Goal: Navigation & Orientation: Find specific page/section

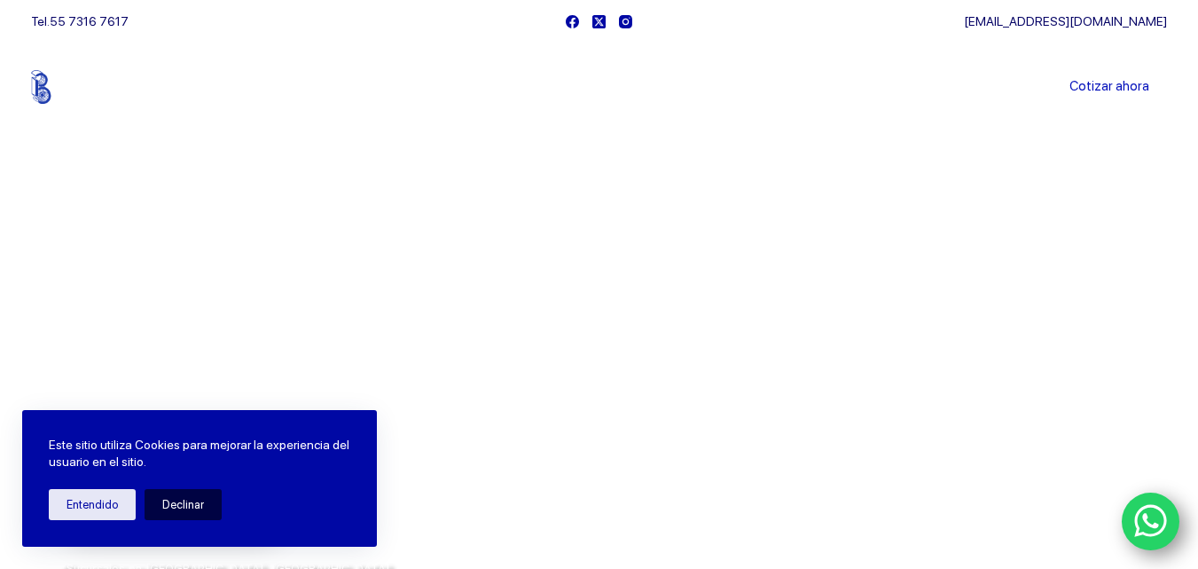
click at [184, 504] on button "Declinar" at bounding box center [183, 504] width 77 height 31
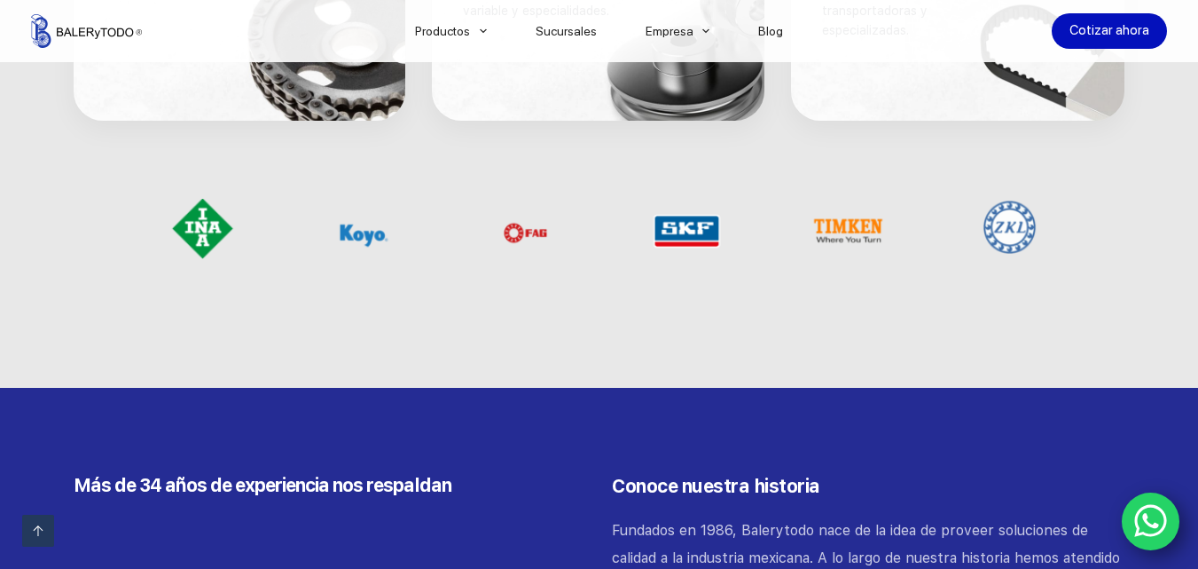
scroll to position [1685, 0]
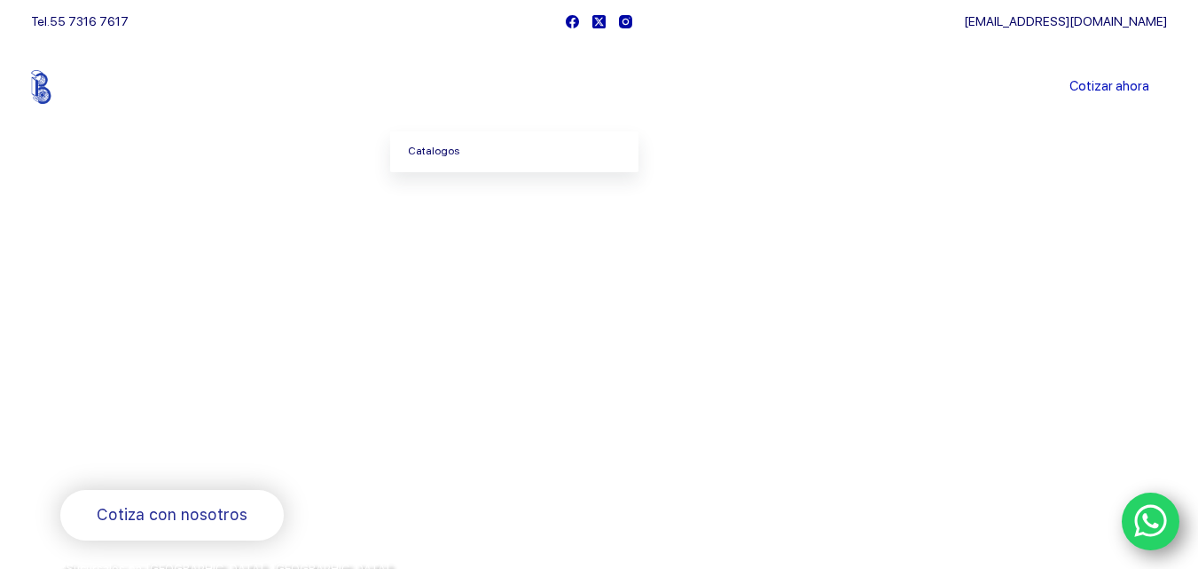
click at [453, 153] on link "Catalogos" at bounding box center [514, 151] width 248 height 41
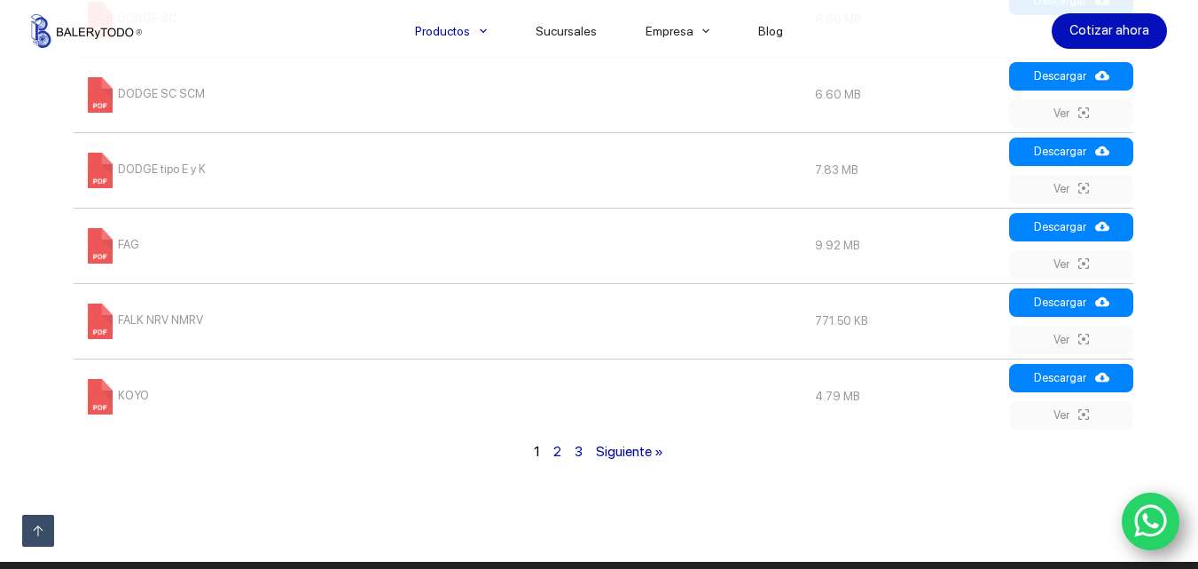
scroll to position [1330, 0]
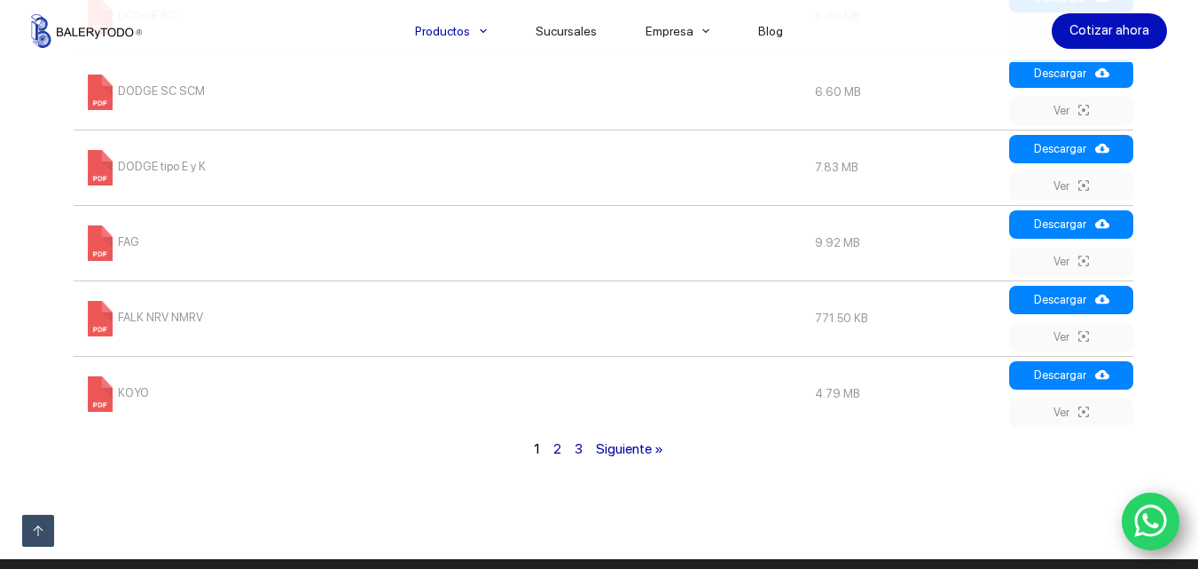
click at [556, 456] on link "2" at bounding box center [557, 448] width 8 height 17
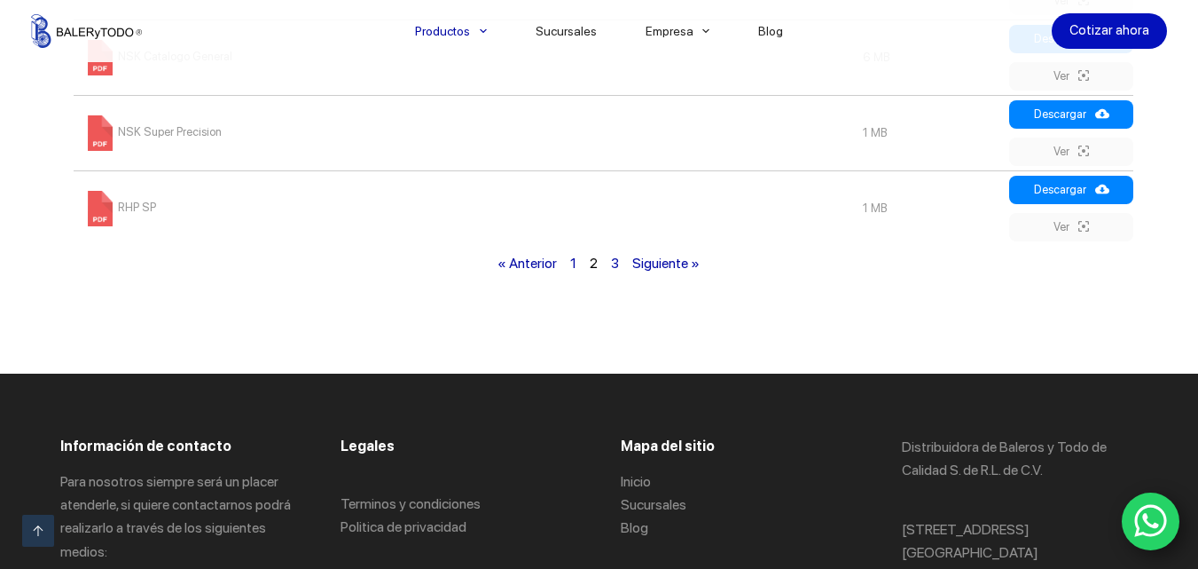
scroll to position [1521, 0]
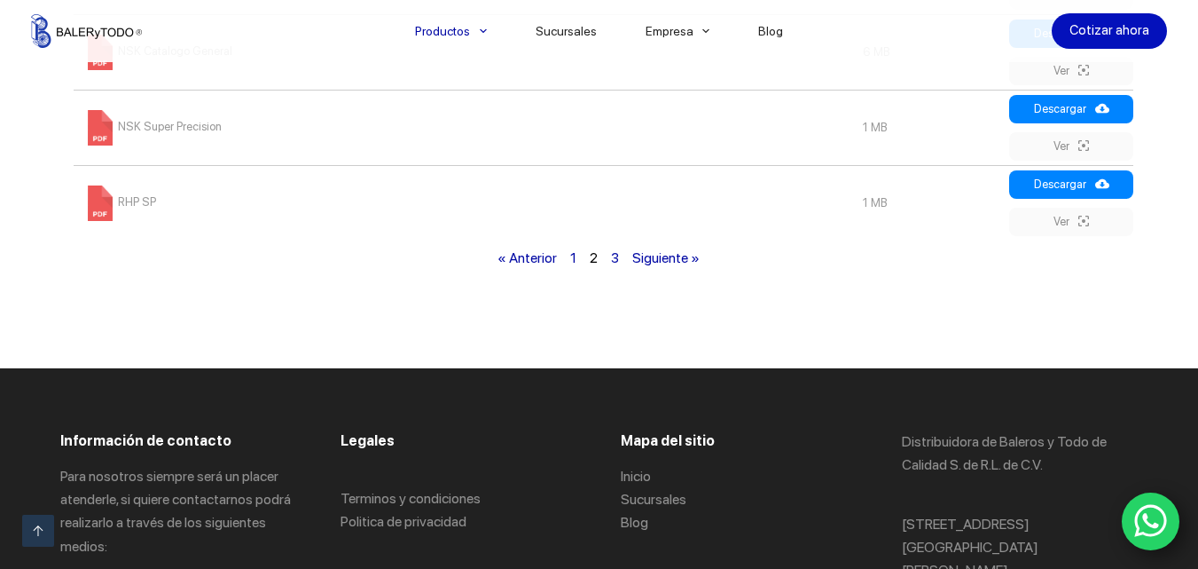
click at [616, 262] on link "3" at bounding box center [615, 257] width 8 height 17
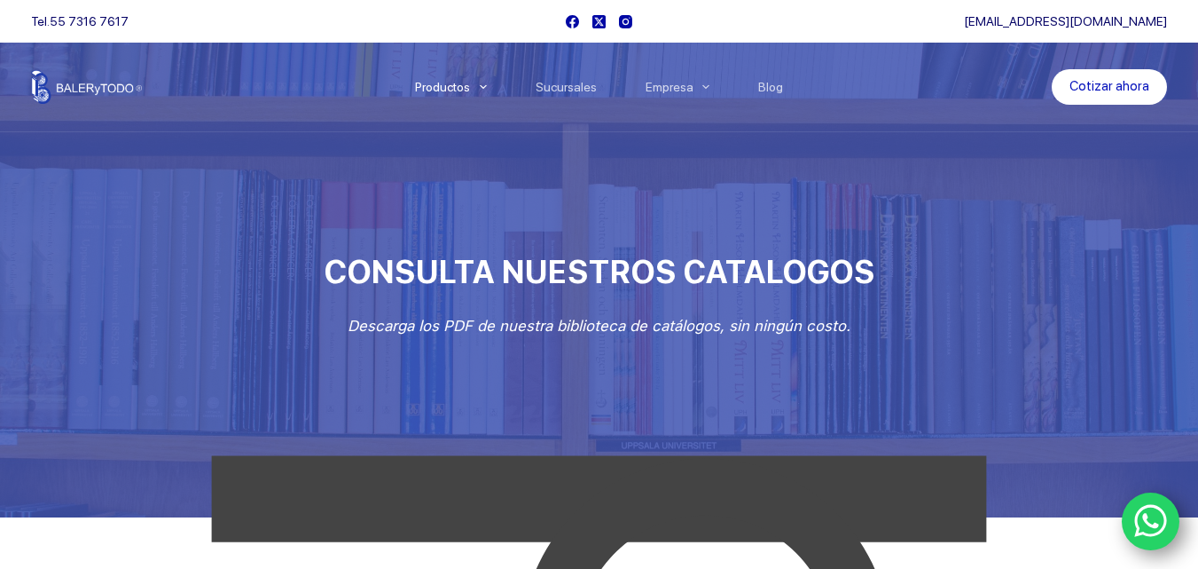
scroll to position [1521, 0]
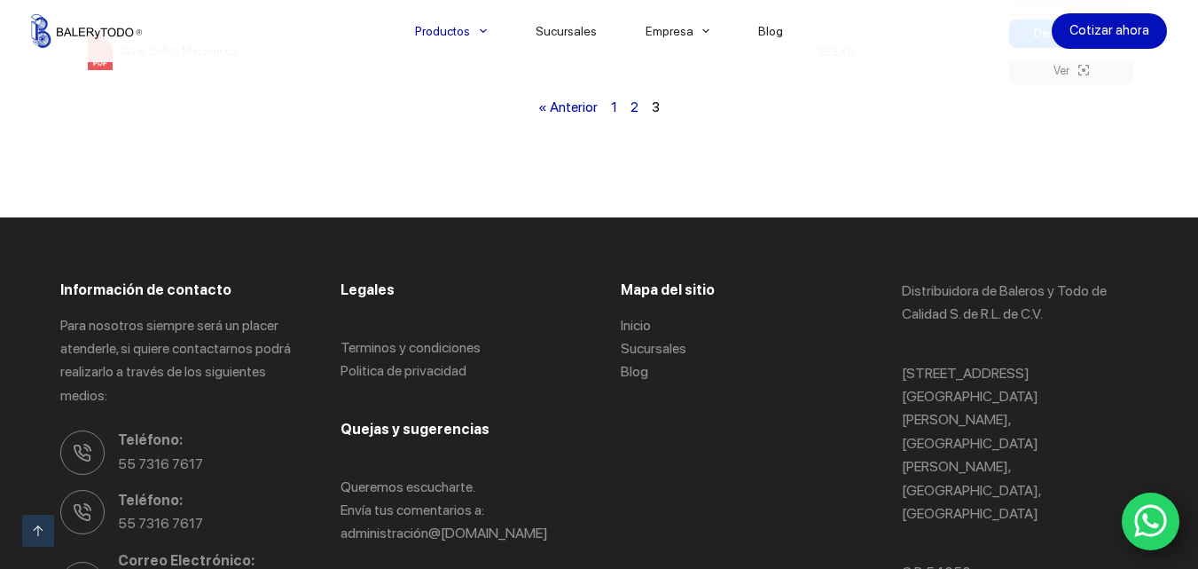
scroll to position [1330, 0]
